Goal: Information Seeking & Learning: Learn about a topic

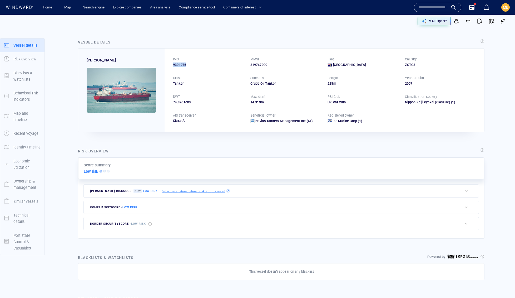
drag, startPoint x: 197, startPoint y: 73, endPoint x: 170, endPoint y: 68, distance: 27.6
click at [170, 68] on div "IMO 9301976 MMSI 319767000 Flag Cayman Islands Call sign ZCTC3 Class Tanker Sub…" at bounding box center [325, 89] width 320 height 83
copy div "IMO 9301976"
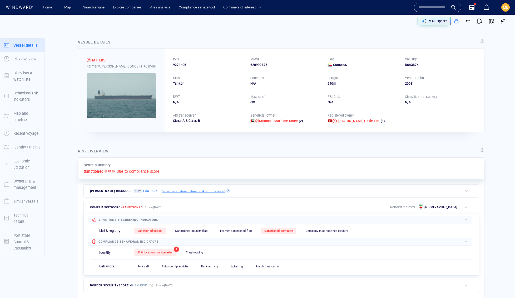
click at [414, 7] on div at bounding box center [437, 7] width 47 height 9
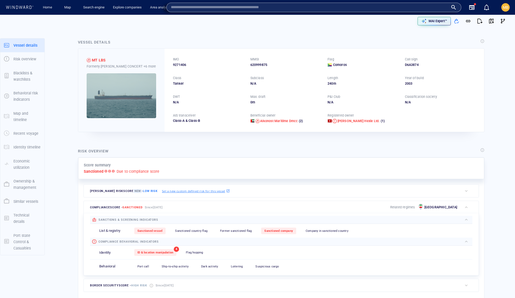
click at [371, 7] on input "text" at bounding box center [309, 7] width 277 height 8
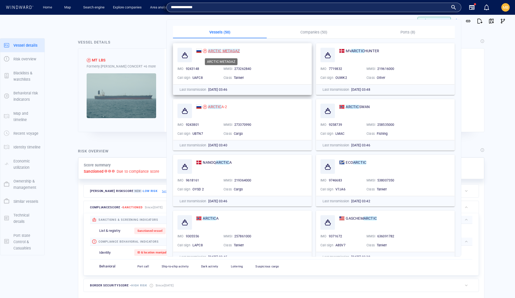
type input "**********"
click at [235, 51] on mark "METAGAZ" at bounding box center [230, 51] width 17 height 4
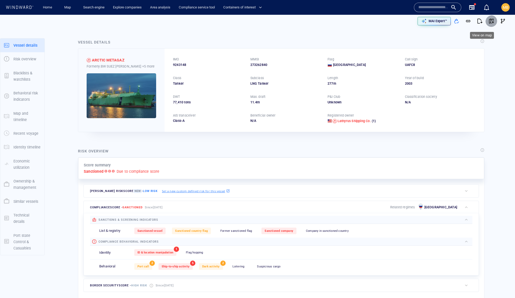
click at [489, 19] on span "button" at bounding box center [491, 20] width 5 height 5
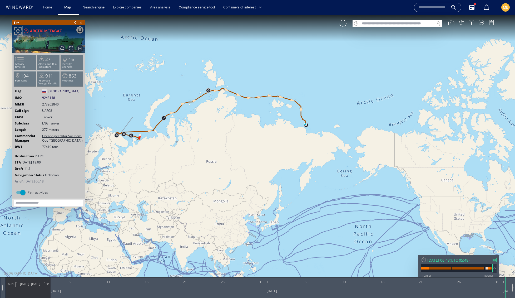
drag, startPoint x: 133, startPoint y: 130, endPoint x: 196, endPoint y: 123, distance: 63.0
click at [196, 123] on canvas "Map" at bounding box center [257, 154] width 515 height 278
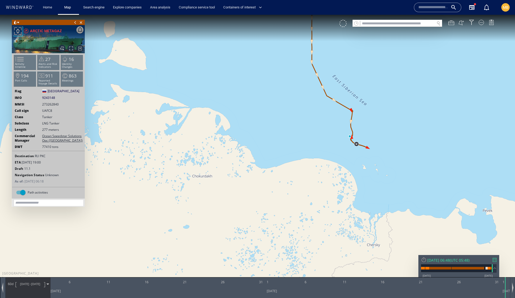
click at [353, 138] on canvas "Map" at bounding box center [257, 154] width 515 height 278
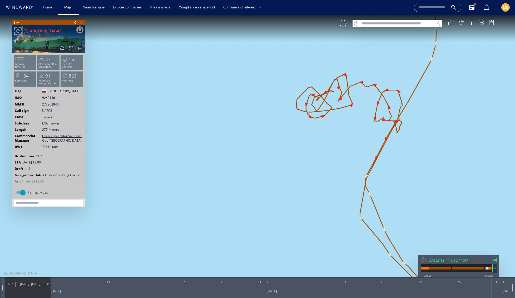
drag, startPoint x: 368, startPoint y: 109, endPoint x: 338, endPoint y: 145, distance: 46.4
click at [339, 144] on canvas "Map" at bounding box center [257, 154] width 515 height 278
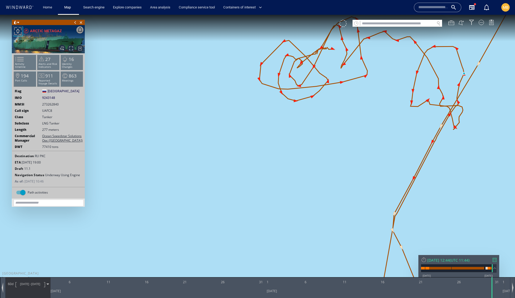
drag, startPoint x: 348, startPoint y: 108, endPoint x: 325, endPoint y: 162, distance: 58.2
click at [326, 162] on canvas "Map" at bounding box center [257, 154] width 515 height 278
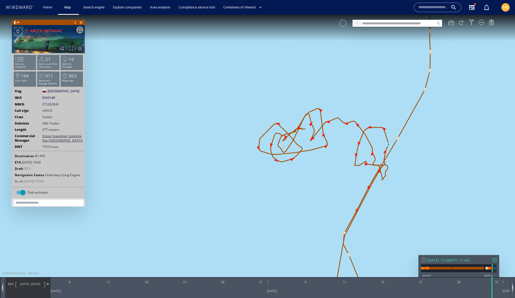
drag, startPoint x: 300, startPoint y: 165, endPoint x: 303, endPoint y: 98, distance: 66.4
click at [301, 102] on canvas "Map" at bounding box center [257, 154] width 515 height 278
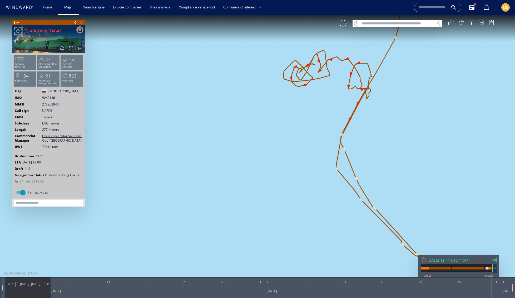
drag, startPoint x: 322, startPoint y: 125, endPoint x: 283, endPoint y: 190, distance: 76.0
click at [283, 190] on canvas "Map" at bounding box center [257, 154] width 515 height 278
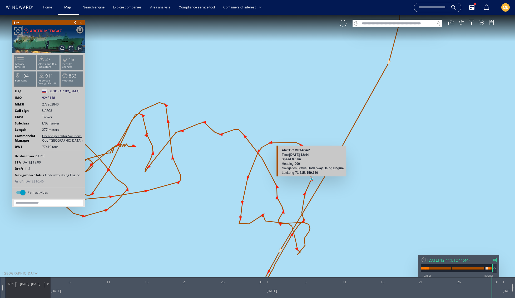
click at [312, 177] on canvas "Map" at bounding box center [257, 154] width 515 height 278
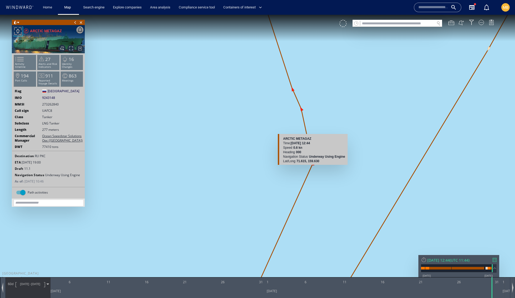
scroll to position [0, 0]
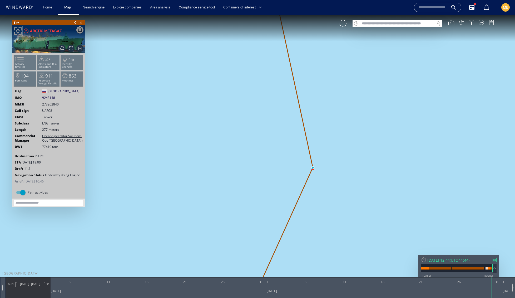
click at [313, 169] on canvas "Map" at bounding box center [257, 154] width 515 height 278
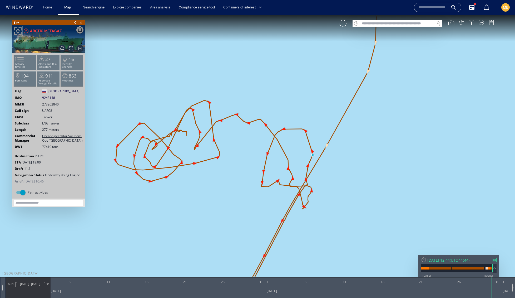
drag, startPoint x: 185, startPoint y: 150, endPoint x: 214, endPoint y: 150, distance: 29.5
click at [214, 150] on canvas "Map" at bounding box center [257, 154] width 515 height 278
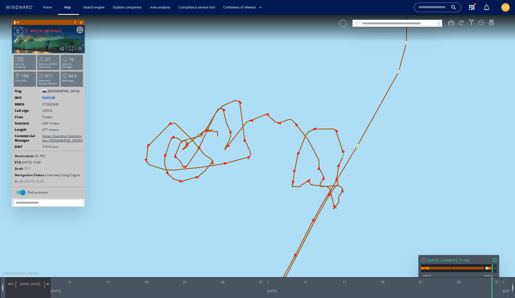
drag, startPoint x: 65, startPoint y: 103, endPoint x: 41, endPoint y: 103, distance: 23.4
click at [41, 100] on div "IMO 9243148 9243148" at bounding box center [48, 97] width 73 height 5
copy span "9243148"
click at [383, 27] on div at bounding box center [398, 27] width 90 height 0
click at [384, 22] on input "text" at bounding box center [397, 23] width 75 height 7
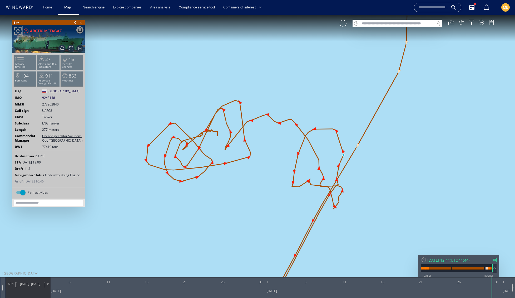
paste input "*******"
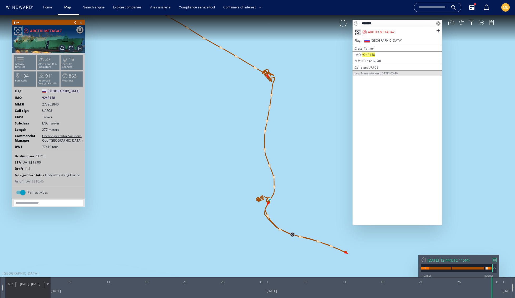
type input "*******"
drag, startPoint x: 259, startPoint y: 88, endPoint x: 252, endPoint y: 107, distance: 19.6
click at [256, 95] on canvas "Map" at bounding box center [257, 154] width 515 height 278
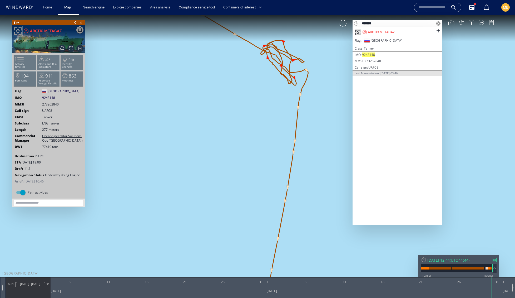
drag, startPoint x: 262, startPoint y: 136, endPoint x: 240, endPoint y: 179, distance: 48.2
click at [241, 176] on canvas "Map" at bounding box center [257, 154] width 515 height 278
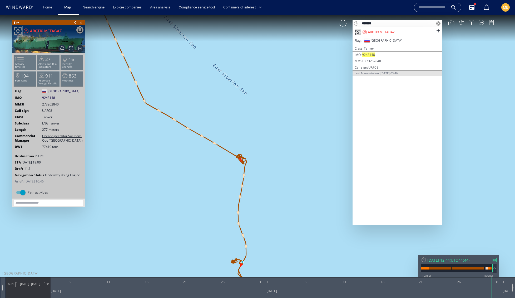
drag, startPoint x: 233, startPoint y: 212, endPoint x: 248, endPoint y: 130, distance: 83.6
click at [248, 130] on canvas "Map" at bounding box center [257, 154] width 515 height 278
click at [236, 163] on canvas "Map" at bounding box center [257, 154] width 515 height 278
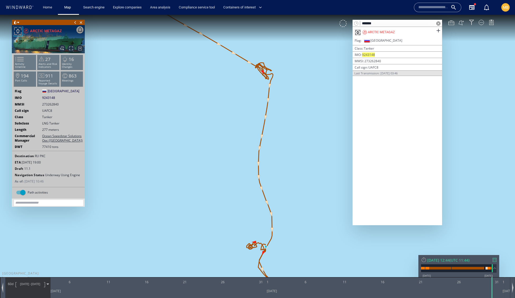
drag, startPoint x: 231, startPoint y: 193, endPoint x: 226, endPoint y: 127, distance: 66.8
click at [226, 127] on canvas "Map" at bounding box center [257, 154] width 515 height 278
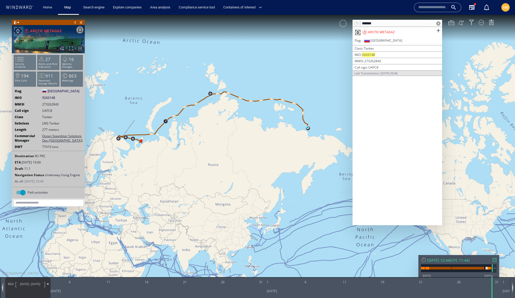
drag, startPoint x: 179, startPoint y: 148, endPoint x: 259, endPoint y: 147, distance: 79.5
click at [259, 147] on canvas "Map" at bounding box center [257, 154] width 515 height 278
click at [437, 25] on span at bounding box center [438, 23] width 4 height 4
